Goal: Information Seeking & Learning: Check status

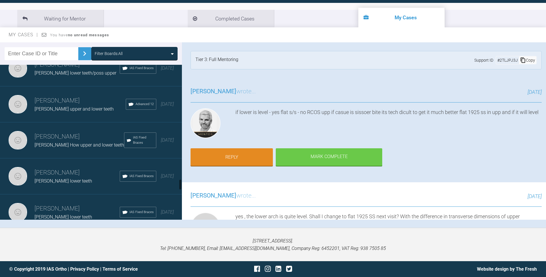
scroll to position [1598, 0]
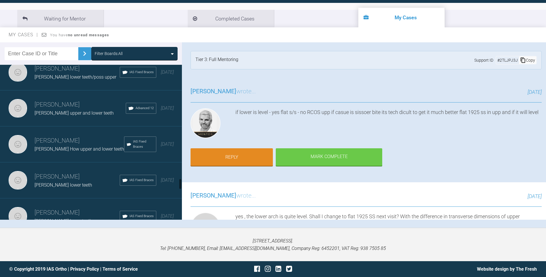
drag, startPoint x: 180, startPoint y: 214, endPoint x: 180, endPoint y: 183, distance: 30.5
click at [180, 183] on div at bounding box center [180, 184] width 2 height 11
click at [77, 109] on div "[PERSON_NAME] upper and lower teeth" at bounding box center [80, 112] width 91 height 7
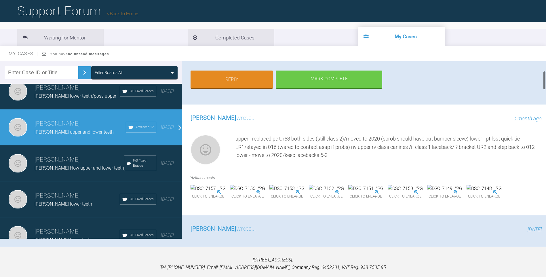
scroll to position [108, 0]
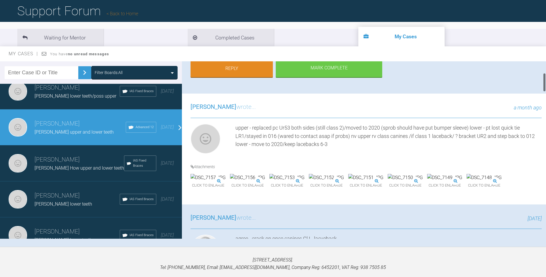
drag, startPoint x: 544, startPoint y: 75, endPoint x: 546, endPoint y: 86, distance: 11.6
click at [546, 86] on div at bounding box center [545, 82] width 2 height 19
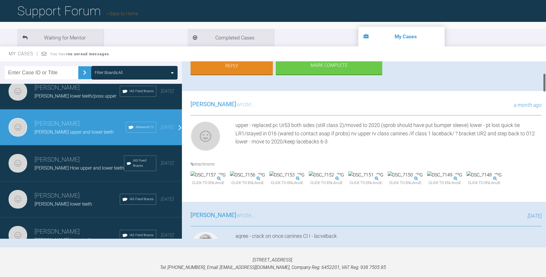
scroll to position [116, 0]
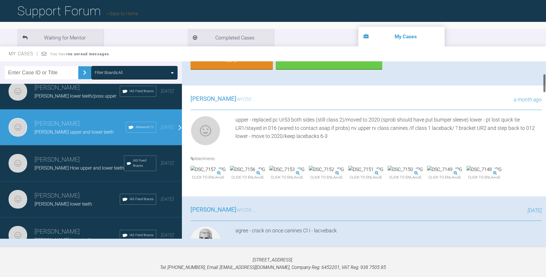
click at [545, 83] on div at bounding box center [545, 83] width 2 height 19
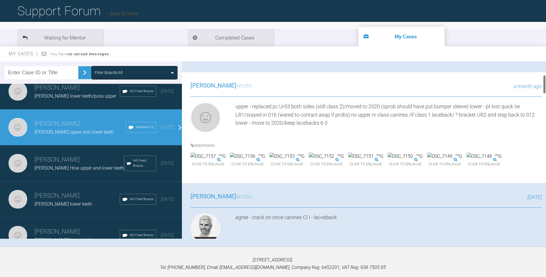
scroll to position [135, 0]
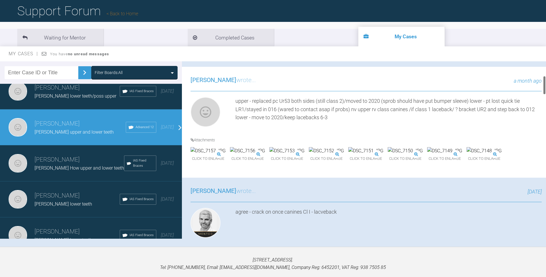
click at [544, 87] on div at bounding box center [545, 85] width 2 height 19
click at [223, 155] on img at bounding box center [208, 150] width 35 height 7
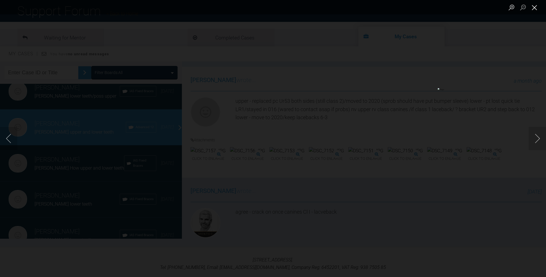
click at [537, 8] on button "Close lightbox" at bounding box center [535, 7] width 12 height 10
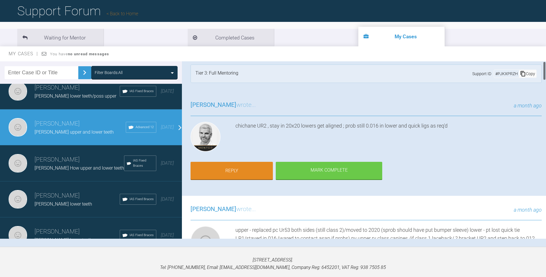
scroll to position [0, 0]
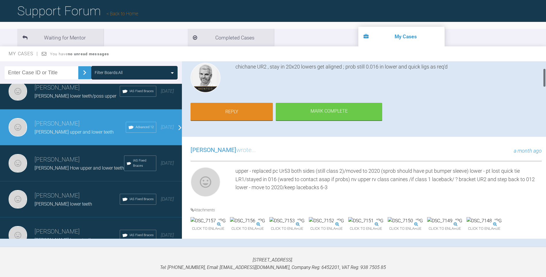
drag, startPoint x: 545, startPoint y: 85, endPoint x: 417, endPoint y: 171, distance: 154.0
click at [541, 80] on div "[PERSON_NAME] [PERSON_NAME] upper and lower teeth a few seconds ago Tier 3: Ful…" at bounding box center [364, 149] width 364 height 177
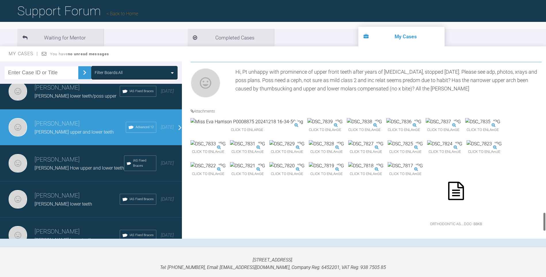
scroll to position [1407, 0]
drag, startPoint x: 545, startPoint y: 77, endPoint x: 535, endPoint y: 219, distance: 142.0
click at [535, 219] on div "[PERSON_NAME] [PERSON_NAME] upper and lower teeth a few seconds ago Tier 3: Ful…" at bounding box center [364, 149] width 364 height 177
click at [305, 140] on img at bounding box center [287, 143] width 35 height 7
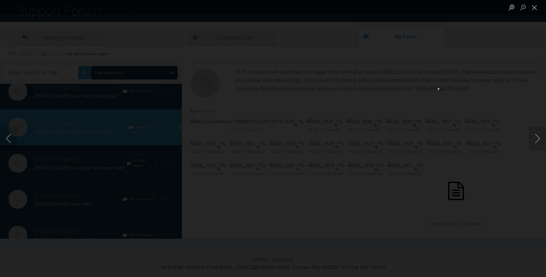
click at [541, 7] on ul "Lightbox" at bounding box center [526, 7] width 40 height 14
click at [537, 8] on button "Close lightbox" at bounding box center [535, 7] width 12 height 10
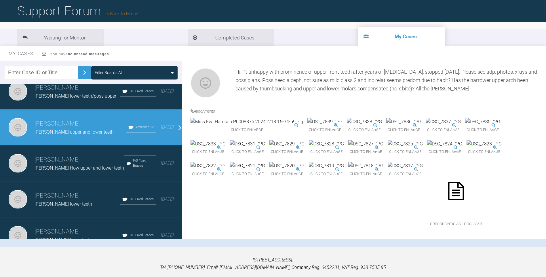
click at [427, 140] on img at bounding box center [444, 143] width 35 height 7
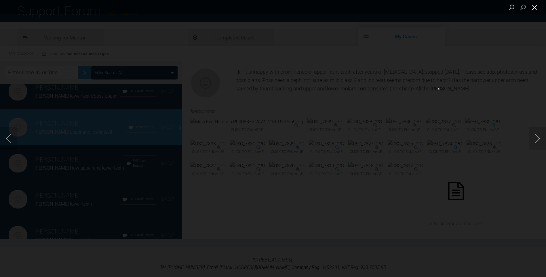
click at [532, 8] on button "Close lightbox" at bounding box center [535, 7] width 12 height 10
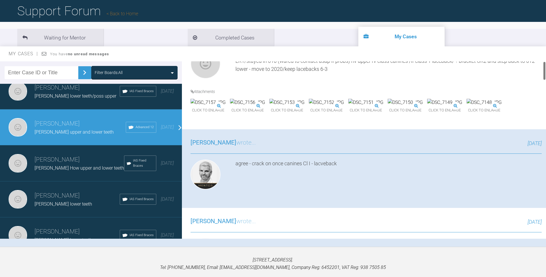
scroll to position [0, 0]
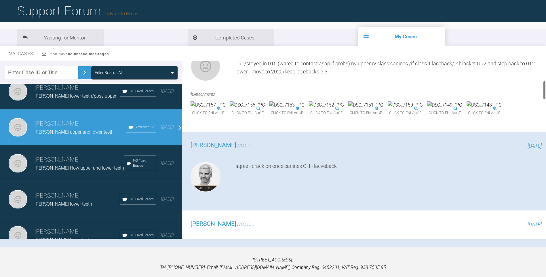
drag, startPoint x: 545, startPoint y: 221, endPoint x: 550, endPoint y: 89, distance: 132.3
click at [546, 89] on html "My Cases Logout Browse all IAS Services Start New Case 1327 Logout Support Foru…" at bounding box center [273, 127] width 546 height 337
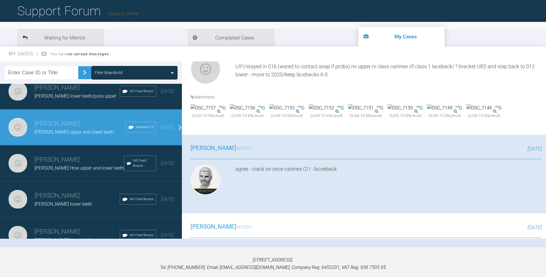
click at [427, 112] on img at bounding box center [444, 107] width 35 height 7
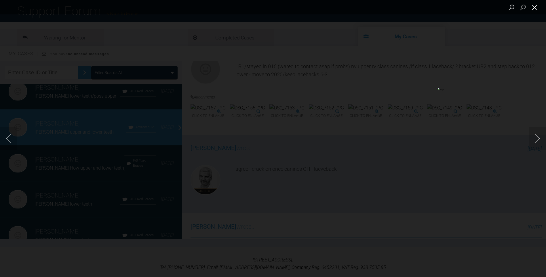
click at [534, 5] on button "Close lightbox" at bounding box center [535, 7] width 12 height 10
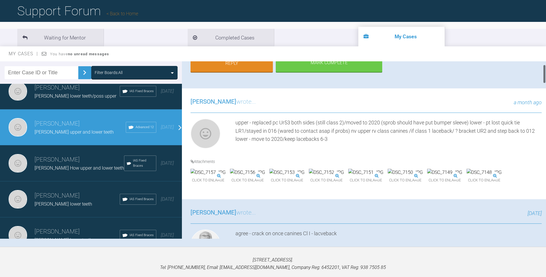
scroll to position [0, 0]
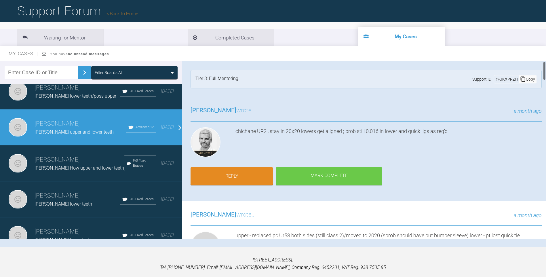
drag, startPoint x: 544, startPoint y: 86, endPoint x: 545, endPoint y: 58, distance: 28.5
click at [545, 58] on div "My Cases You have no unread messages Filter Boards: All [PERSON_NAME] [PERSON_N…" at bounding box center [273, 146] width 546 height 200
drag, startPoint x: 545, startPoint y: 71, endPoint x: 498, endPoint y: 68, distance: 47.0
click at [535, 64] on div "[PERSON_NAME] [PERSON_NAME] upper and lower teeth a few seconds ago Tier 3: Ful…" at bounding box center [364, 149] width 364 height 177
drag, startPoint x: 543, startPoint y: 66, endPoint x: 544, endPoint y: 76, distance: 10.1
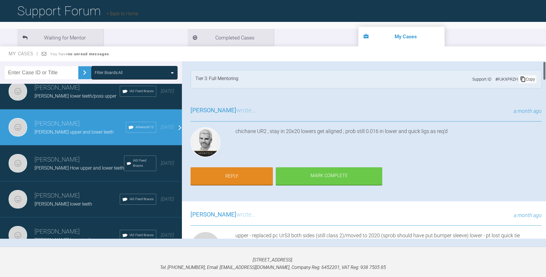
click at [544, 76] on div at bounding box center [544, 149] width 3 height 177
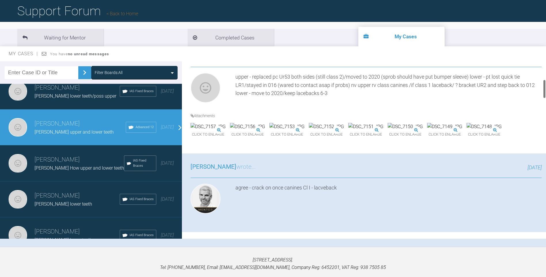
scroll to position [175, 0]
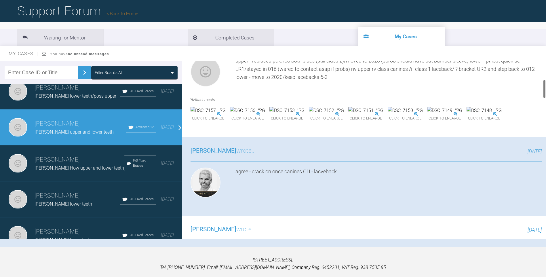
drag, startPoint x: 544, startPoint y: 67, endPoint x: 544, endPoint y: 86, distance: 18.7
click at [544, 86] on div at bounding box center [545, 88] width 2 height 19
click at [265, 114] on img at bounding box center [247, 110] width 35 height 7
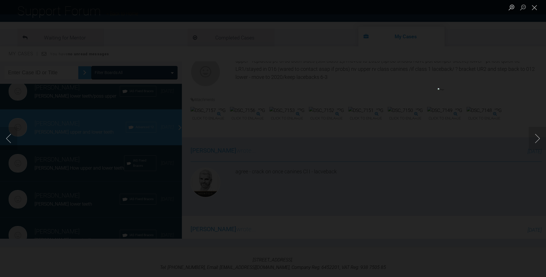
click at [536, 7] on button "Close lightbox" at bounding box center [535, 7] width 12 height 10
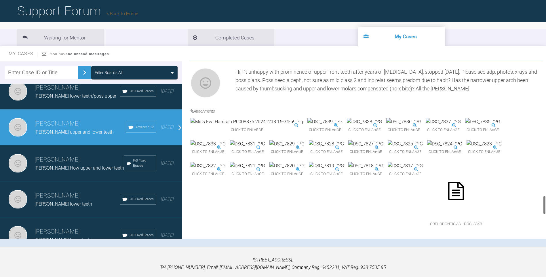
scroll to position [1475, 0]
drag, startPoint x: 546, startPoint y: 86, endPoint x: 544, endPoint y: 240, distance: 155.0
click at [544, 240] on div "Filter Boards: All [PERSON_NAME] [PERSON_NAME] upper and ? lower Advanced 12 [D…" at bounding box center [273, 153] width 546 height 185
drag, startPoint x: 545, startPoint y: 231, endPoint x: 545, endPoint y: 221, distance: 9.8
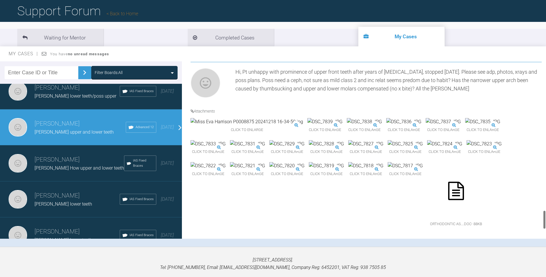
click at [545, 221] on div at bounding box center [545, 219] width 2 height 19
click at [265, 140] on img at bounding box center [247, 143] width 35 height 7
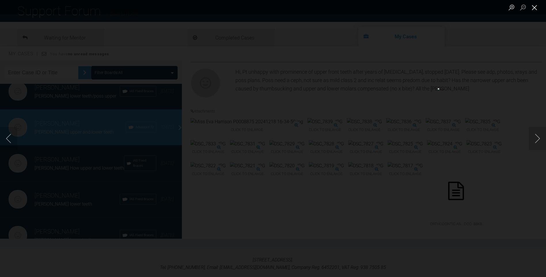
click at [534, 7] on button "Close lightbox" at bounding box center [535, 7] width 12 height 10
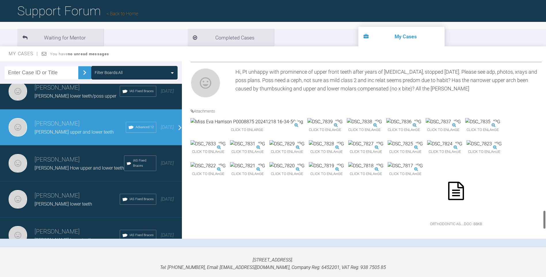
click at [226, 140] on img at bounding box center [208, 143] width 35 height 7
